Goal: Task Accomplishment & Management: Use online tool/utility

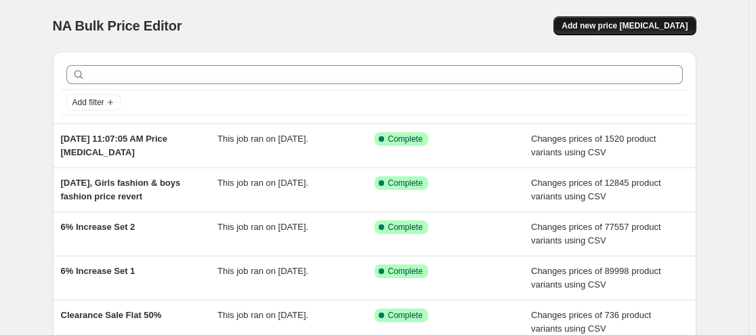
click at [623, 32] on button "Add new price [MEDICAL_DATA]" at bounding box center [625, 25] width 142 height 19
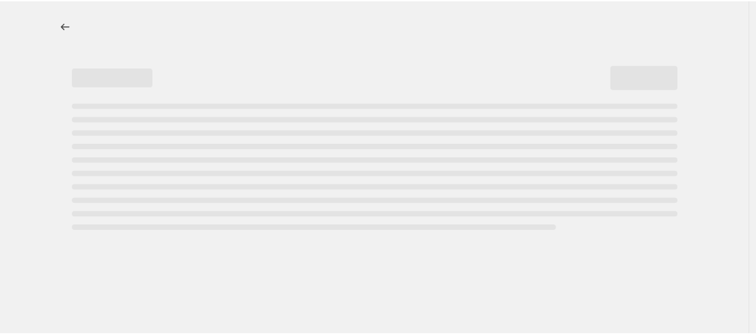
select select "percentage"
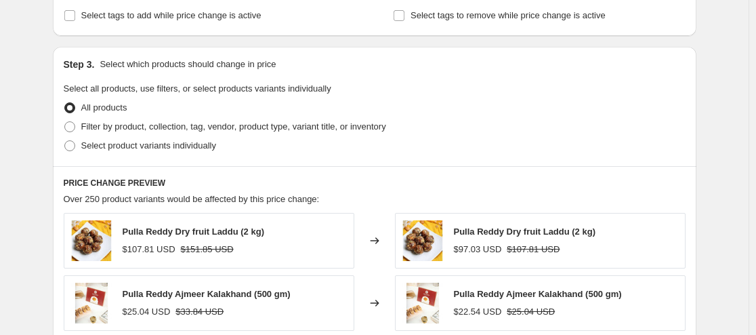
scroll to position [610, 0]
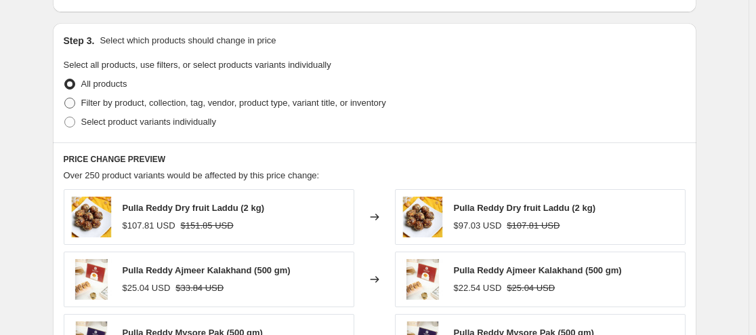
click at [68, 106] on span at bounding box center [69, 103] width 11 height 11
click at [65, 98] on input "Filter by product, collection, tag, vendor, product type, variant title, or inv…" at bounding box center [64, 98] width 1 height 1
radio input "true"
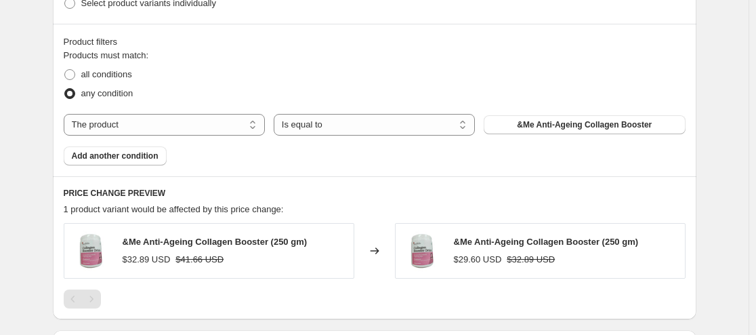
scroll to position [746, 0]
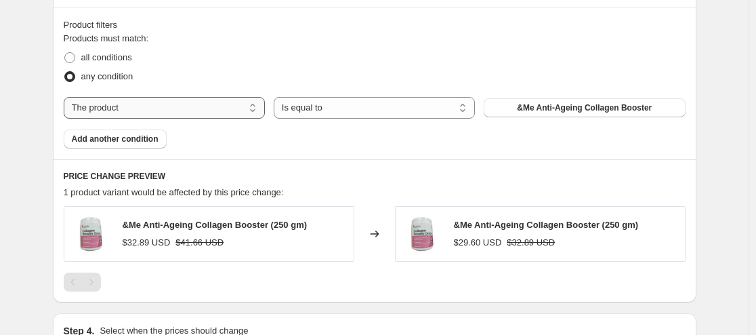
click at [258, 115] on select "The product The product's collection The product's tag The product's vendor The…" at bounding box center [164, 108] width 201 height 22
select select "tag"
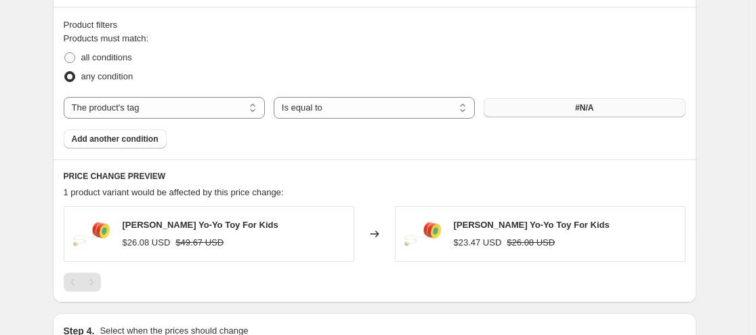
click at [579, 115] on button "#N/A" at bounding box center [584, 107] width 201 height 19
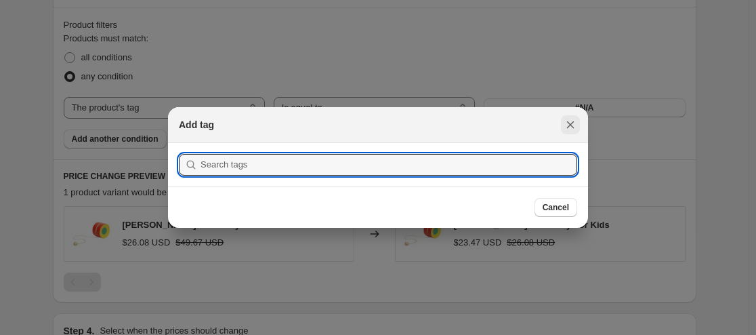
click at [570, 123] on icon "Close" at bounding box center [571, 125] width 14 height 14
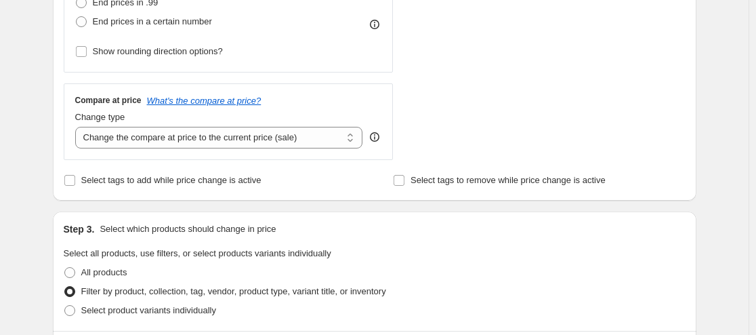
scroll to position [407, 0]
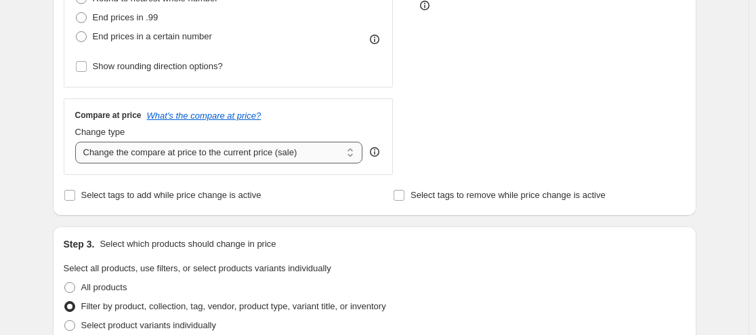
click at [347, 150] on select "Change the compare at price to the current price (sale) Change the compare at p…" at bounding box center [219, 153] width 288 height 22
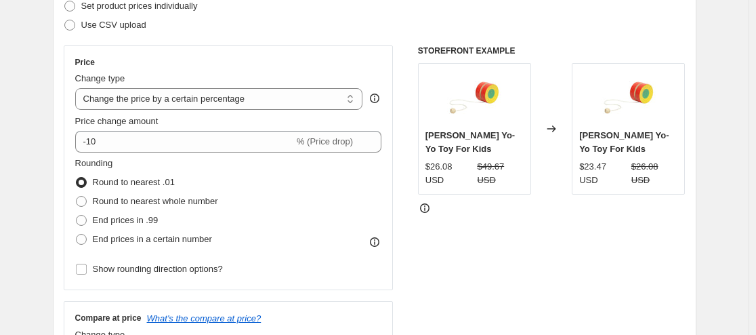
scroll to position [203, 0]
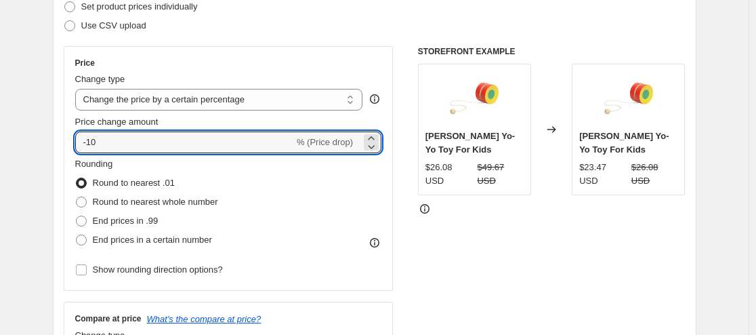
drag, startPoint x: 106, startPoint y: 143, endPoint x: 69, endPoint y: 143, distance: 36.6
click at [69, 143] on div "Price Change type Change the price to a certain amount Change the price by a ce…" at bounding box center [229, 168] width 330 height 245
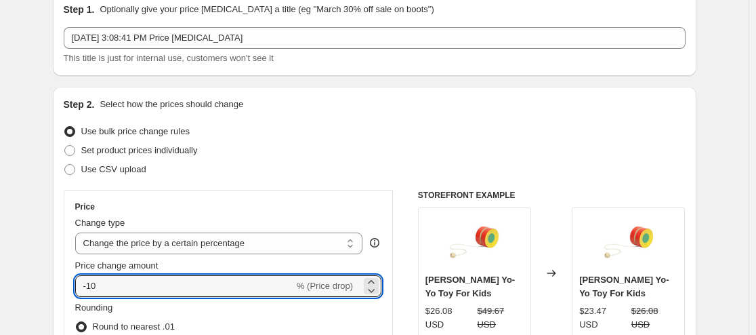
scroll to position [0, 0]
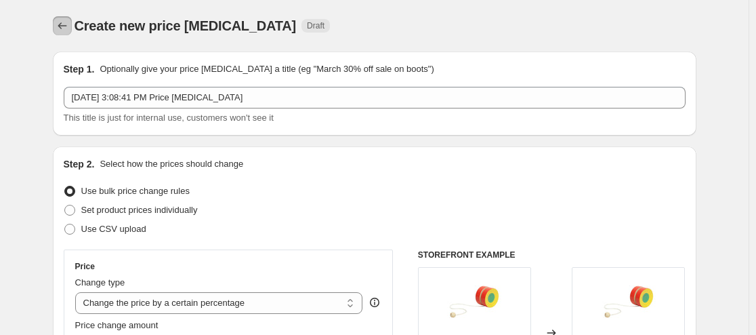
click at [69, 22] on icon "Price change jobs" at bounding box center [63, 26] width 14 height 14
